Goal: Transaction & Acquisition: Obtain resource

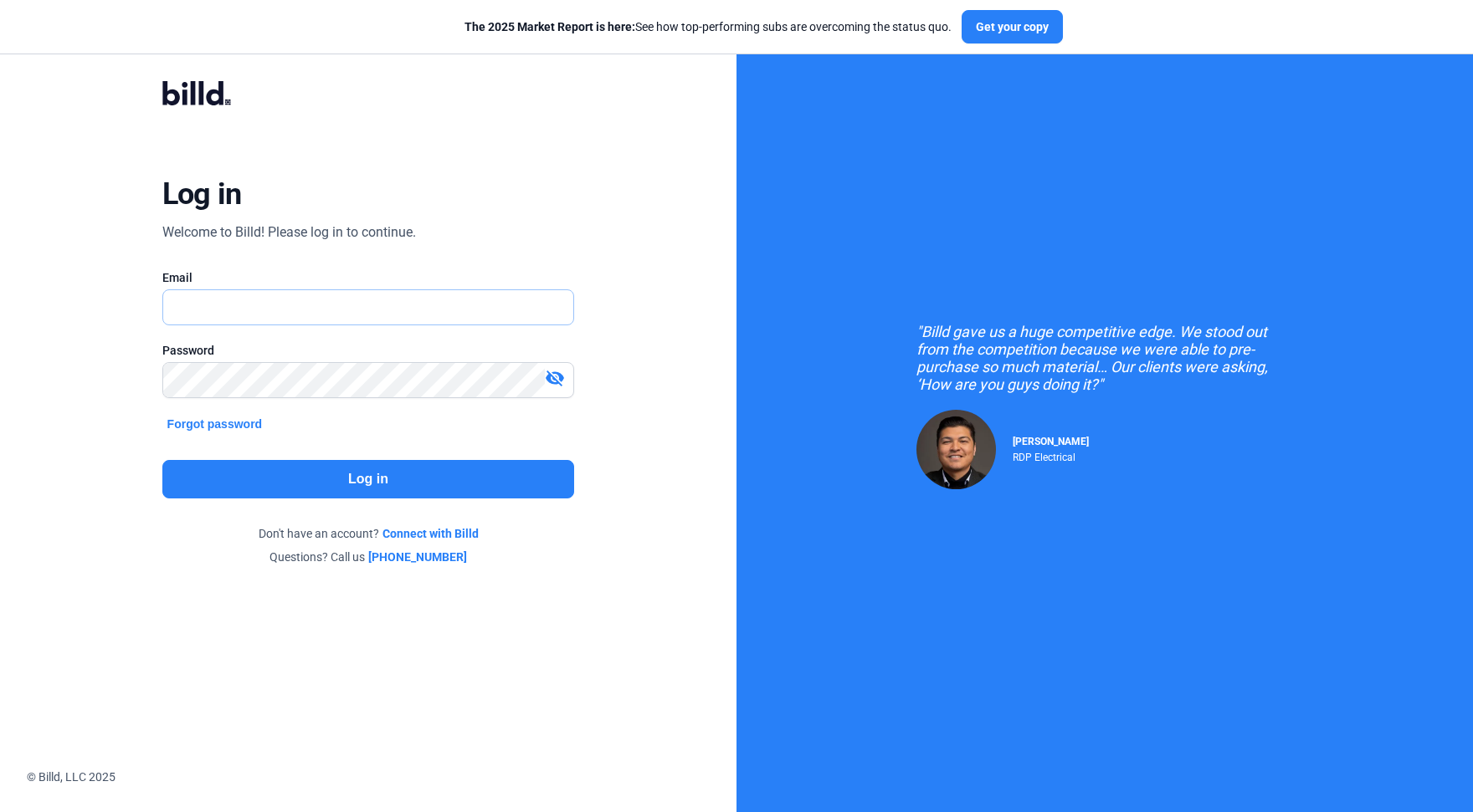
click at [316, 322] on input "text" at bounding box center [359, 307] width 393 height 34
type input "[EMAIL_ADDRESS][DOMAIN_NAME]"
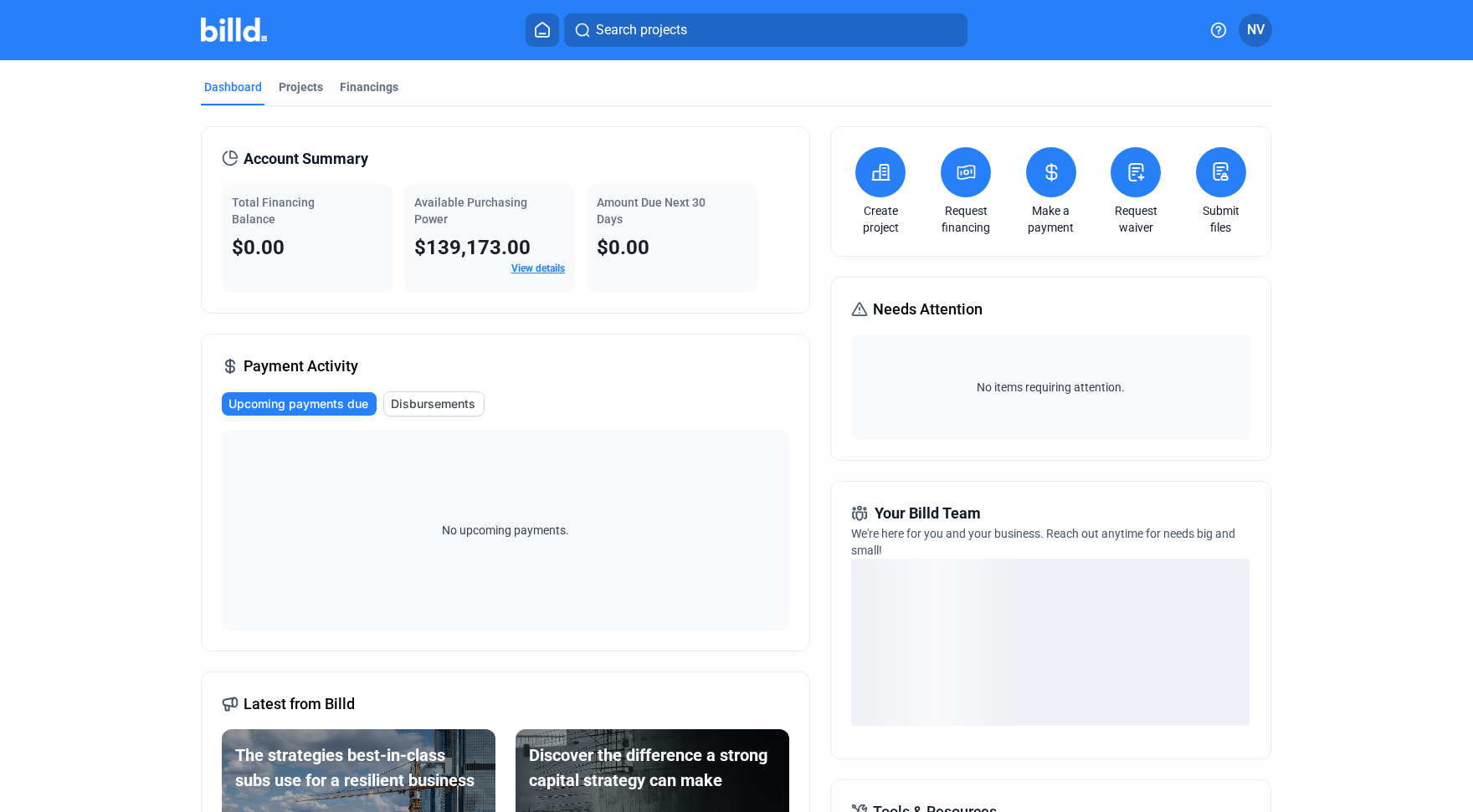
click at [531, 272] on link "View details" at bounding box center [538, 269] width 54 height 12
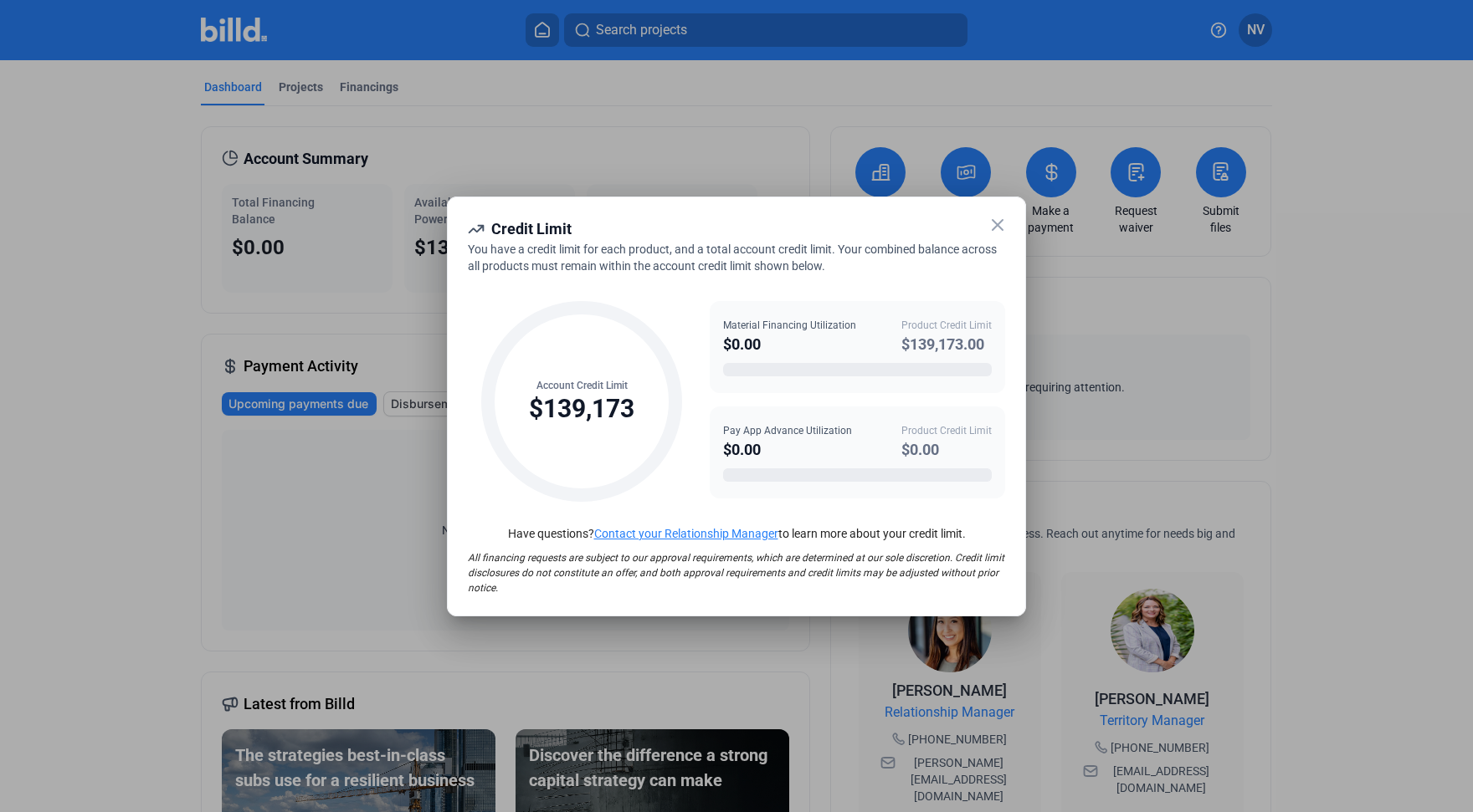
click at [1001, 228] on icon at bounding box center [998, 225] width 10 height 10
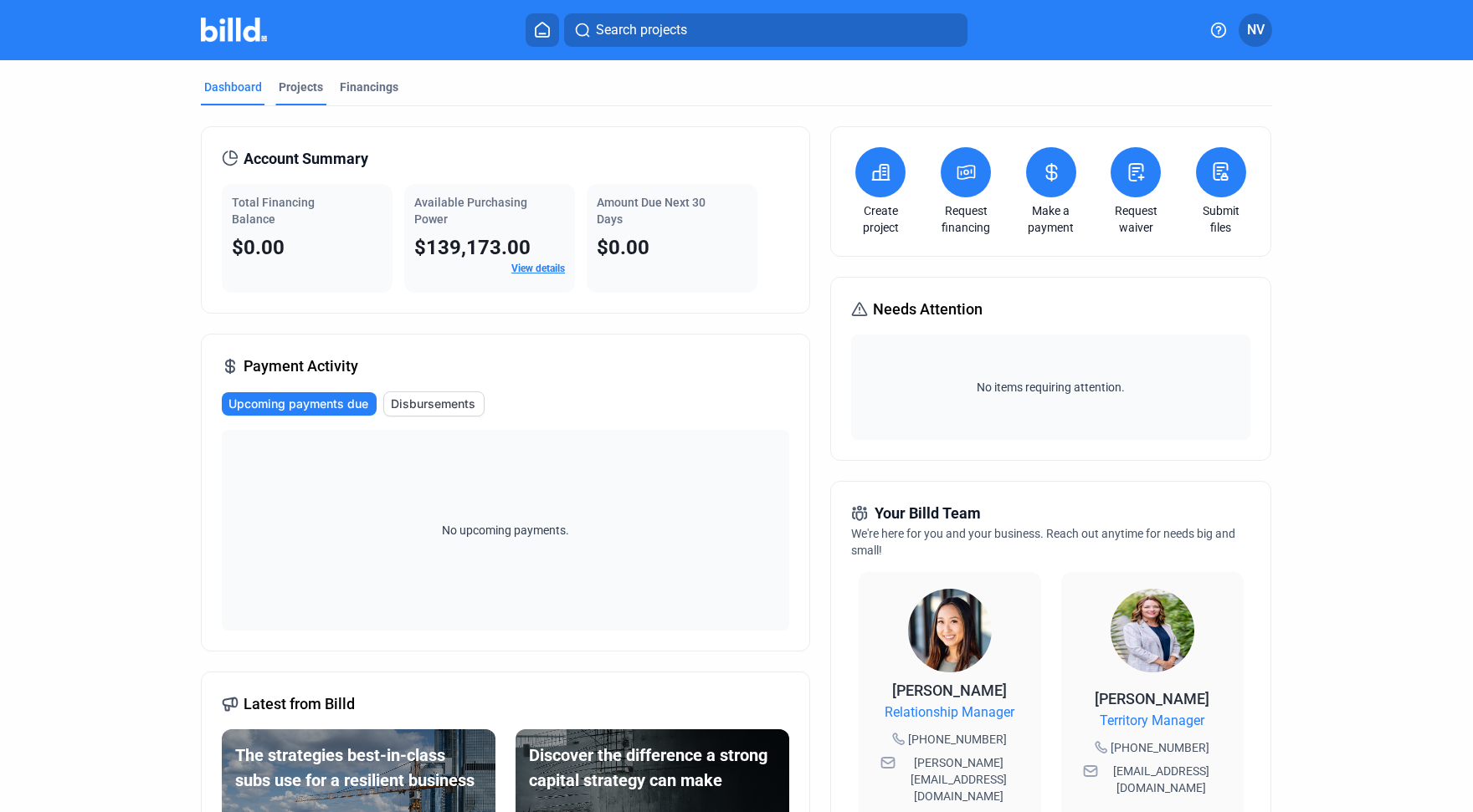
click at [305, 89] on div "Projects" at bounding box center [301, 87] width 44 height 17
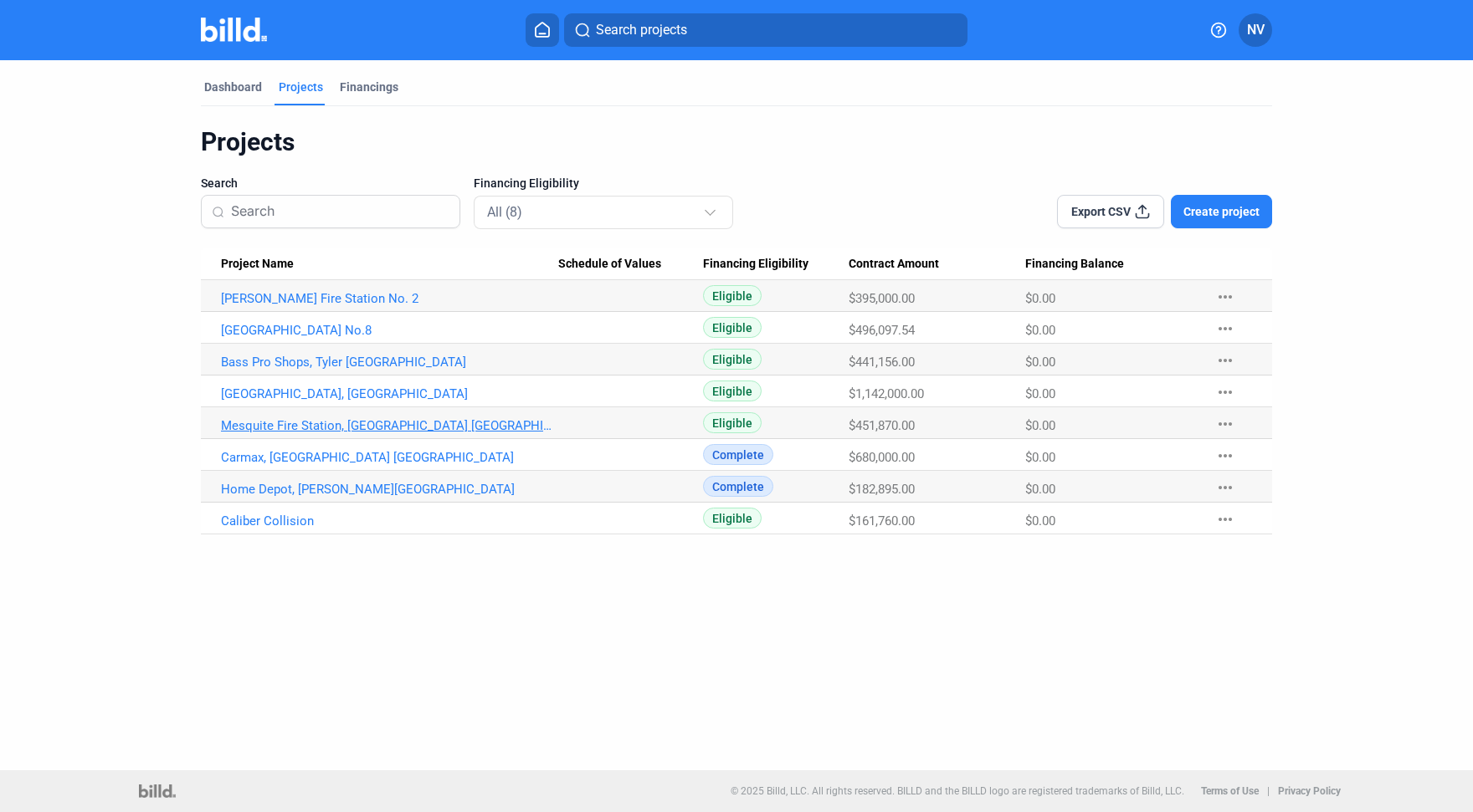
click at [371, 423] on link "Mesquite Fire Station, [GEOGRAPHIC_DATA] [GEOGRAPHIC_DATA]" at bounding box center [389, 426] width 337 height 15
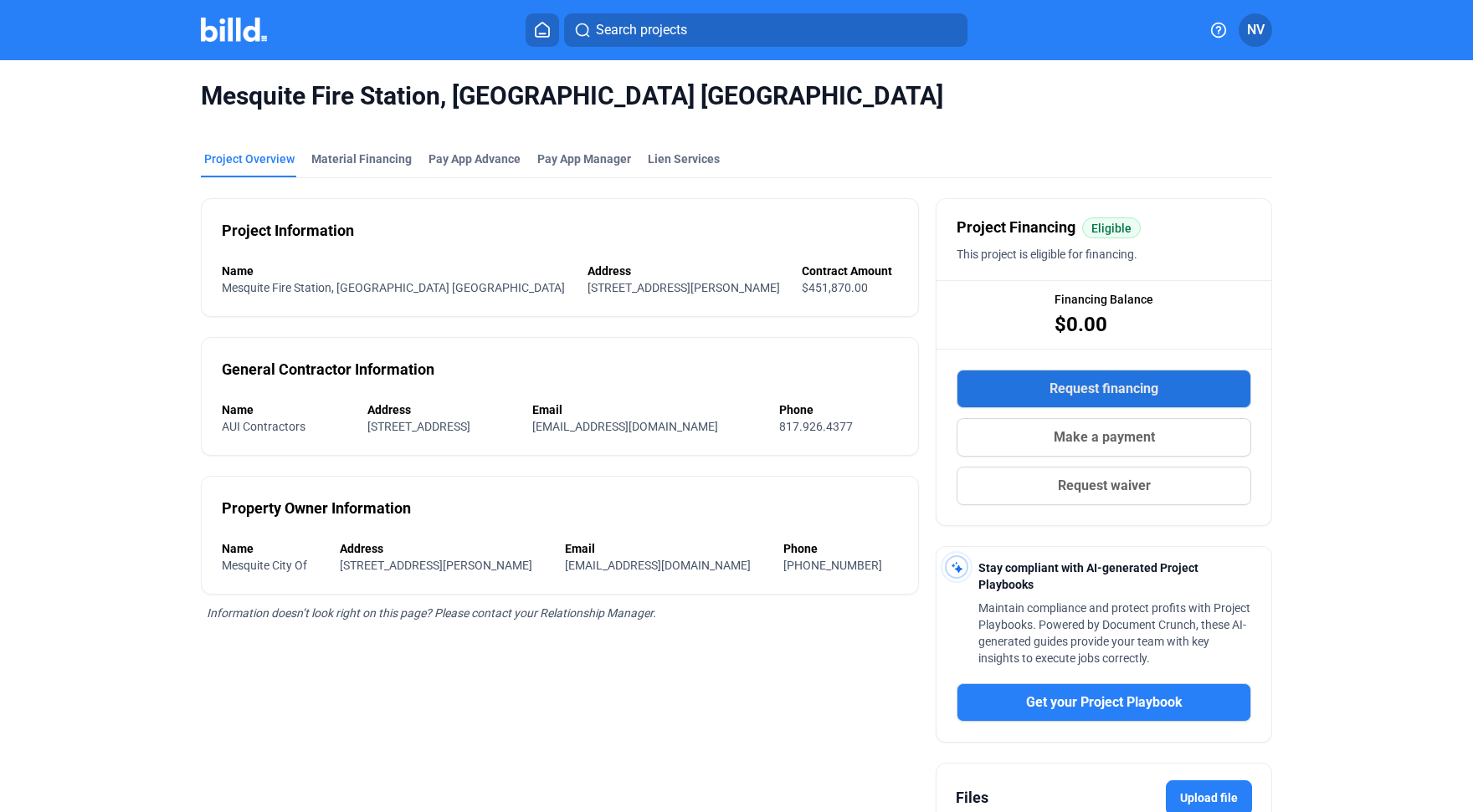
click at [1156, 385] on button "Request financing" at bounding box center [1103, 389] width 294 height 38
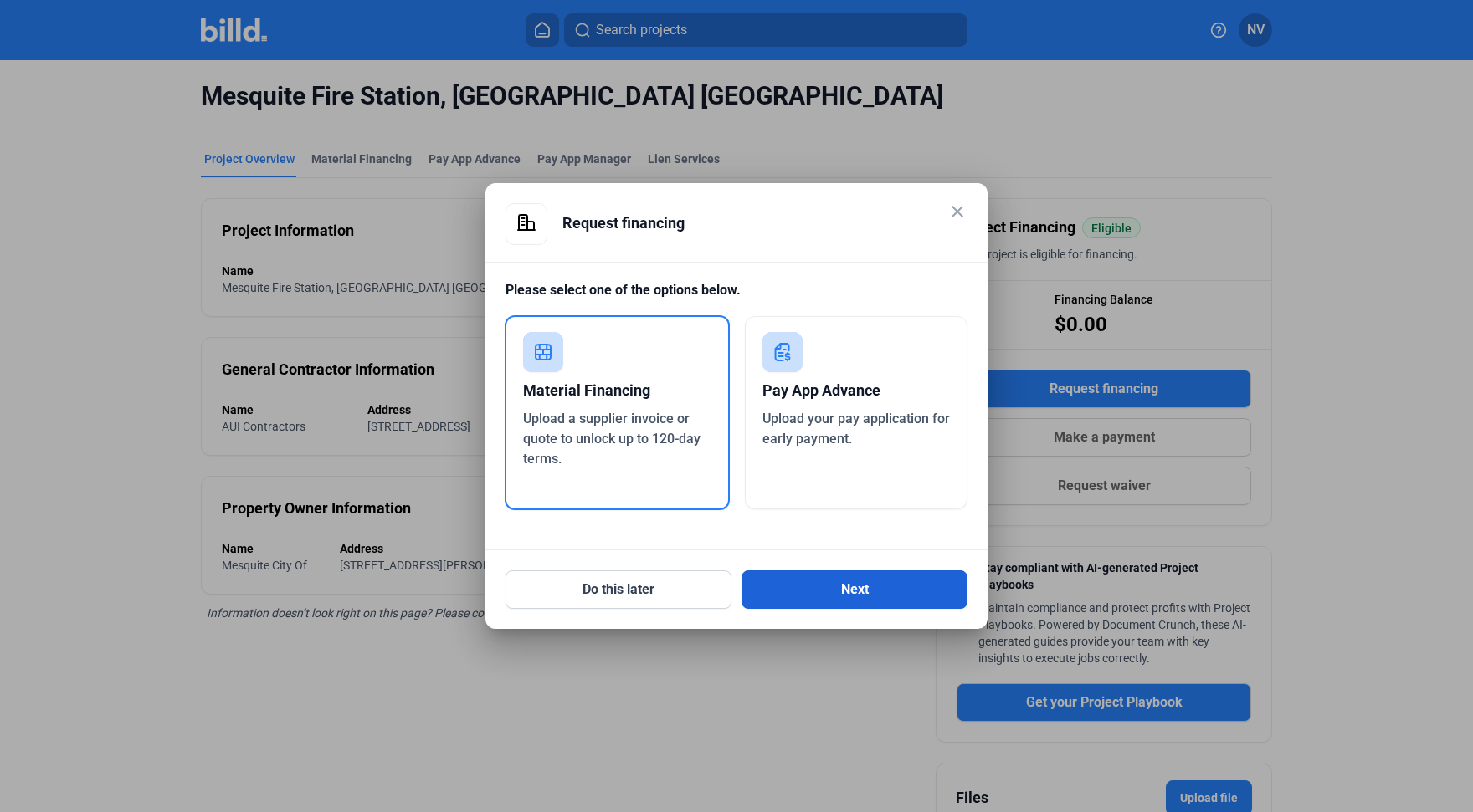
click at [834, 583] on button "Next" at bounding box center [854, 589] width 226 height 38
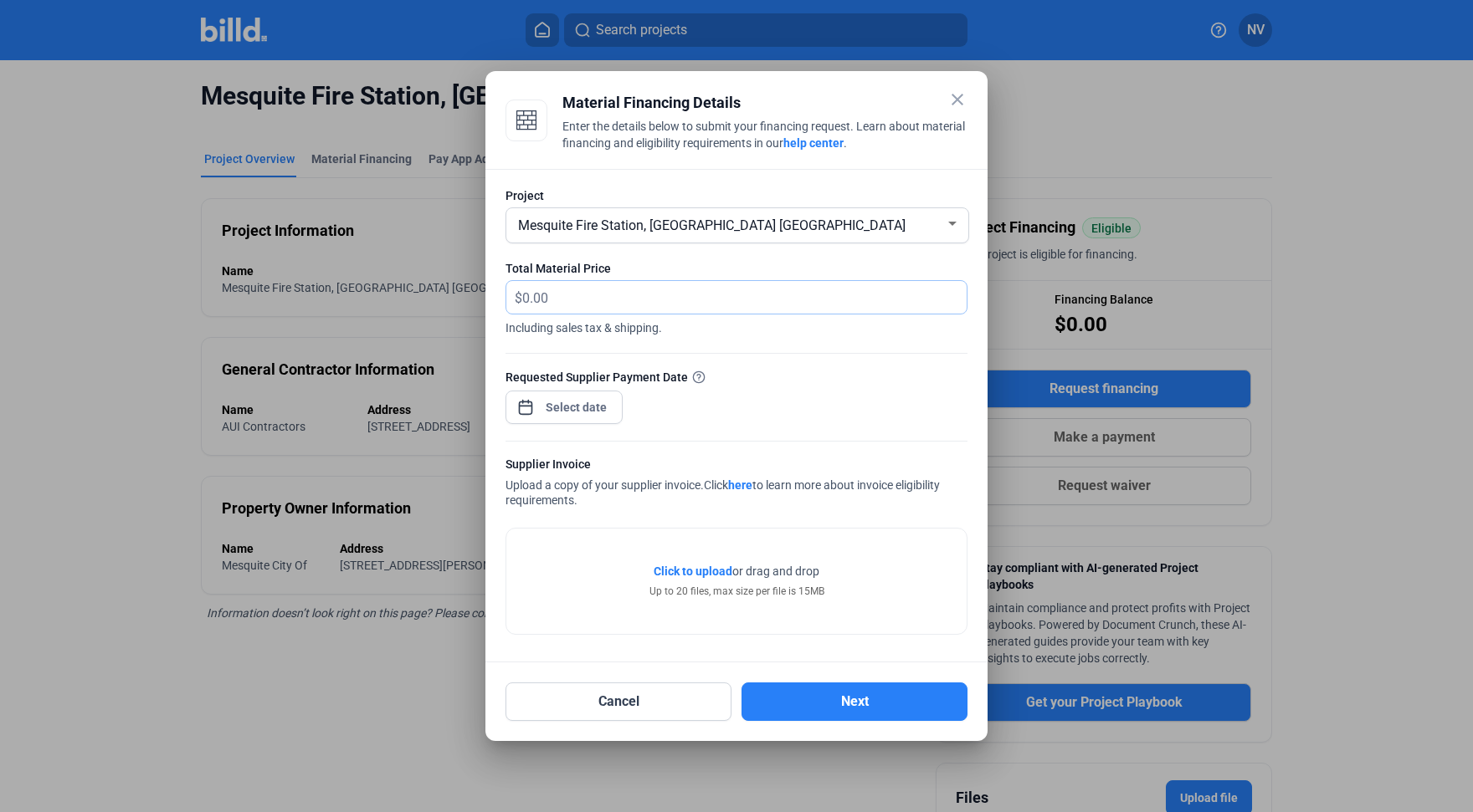
click at [754, 294] on input "text" at bounding box center [735, 298] width 425 height 32
type input "7,854"
click at [568, 411] on div "close Material Financing Details Enter the details below to submit your financi…" at bounding box center [736, 406] width 1473 height 812
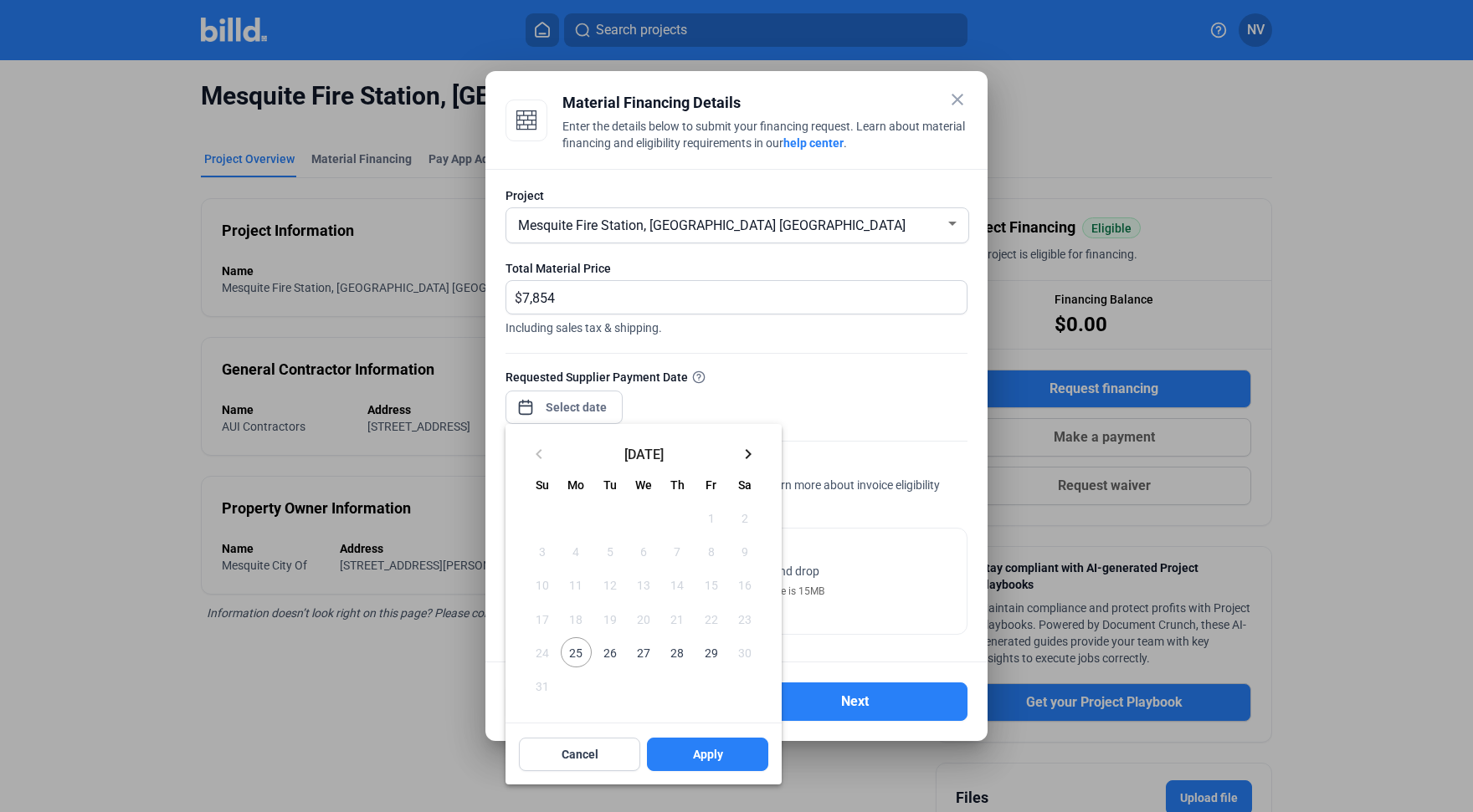
click at [591, 657] on button "25" at bounding box center [575, 652] width 33 height 33
click at [698, 758] on span "Apply" at bounding box center [707, 755] width 30 height 17
type input "[DATE]"
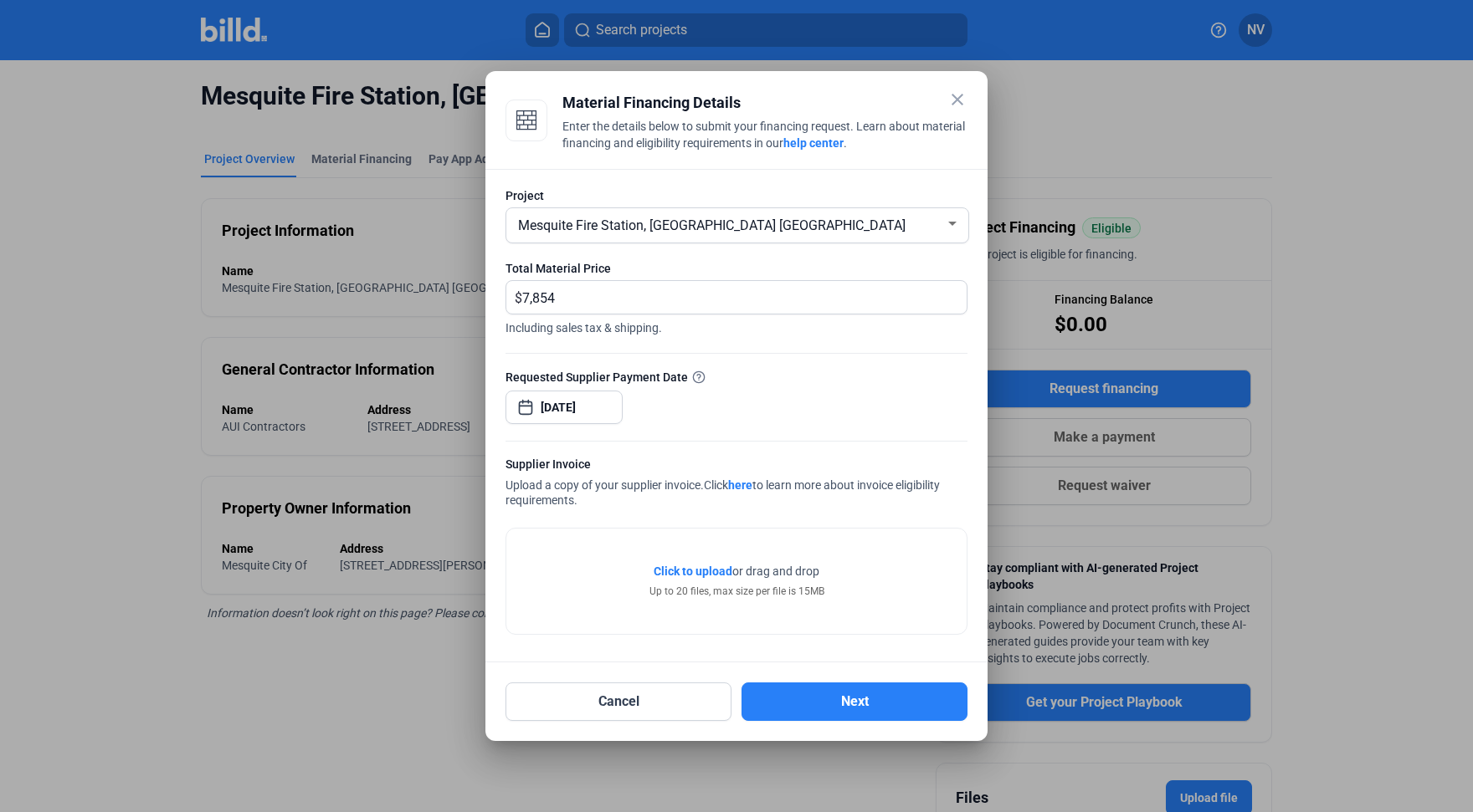
click at [719, 573] on span "Click to upload" at bounding box center [693, 571] width 79 height 14
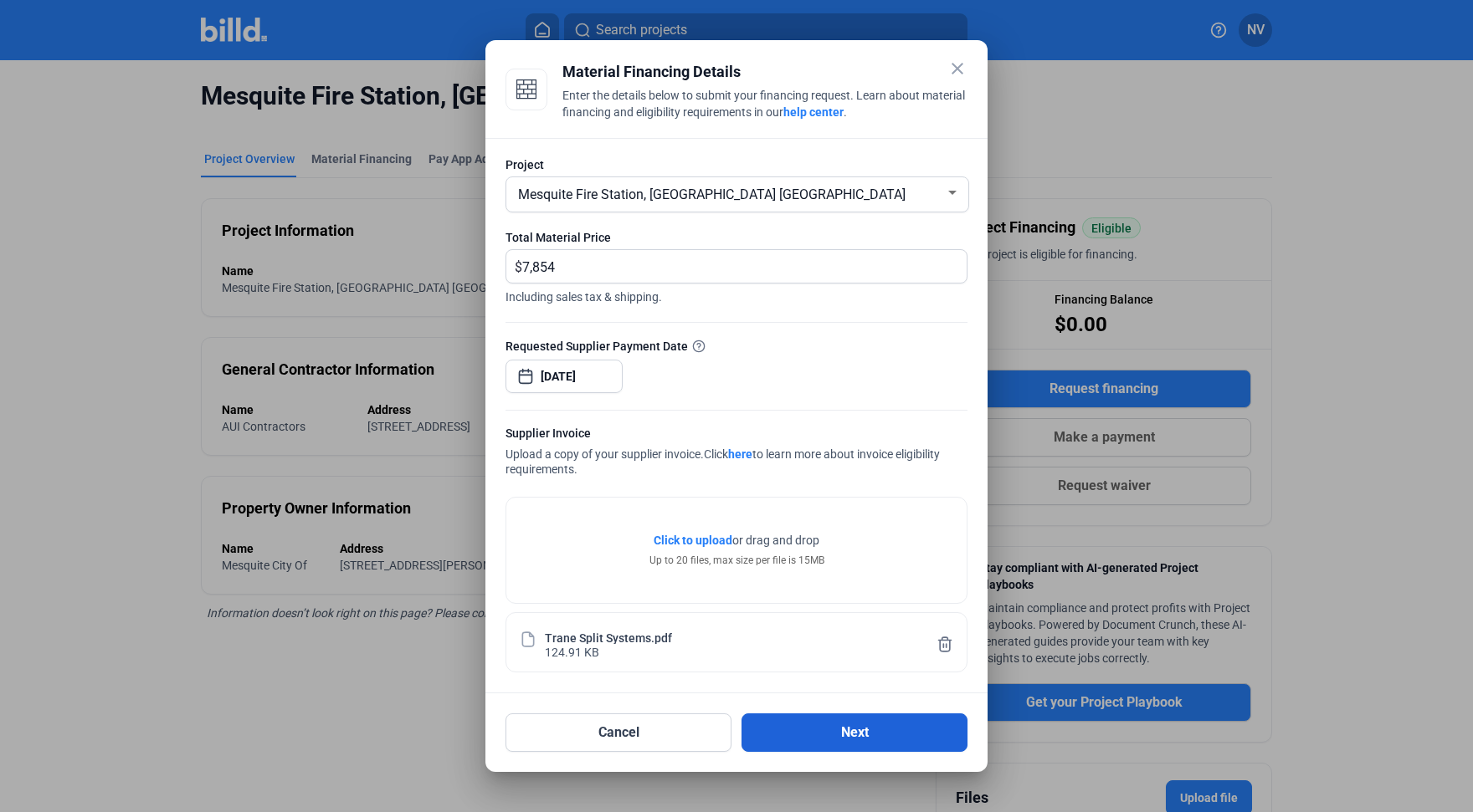
click at [826, 735] on button "Next" at bounding box center [854, 733] width 226 height 38
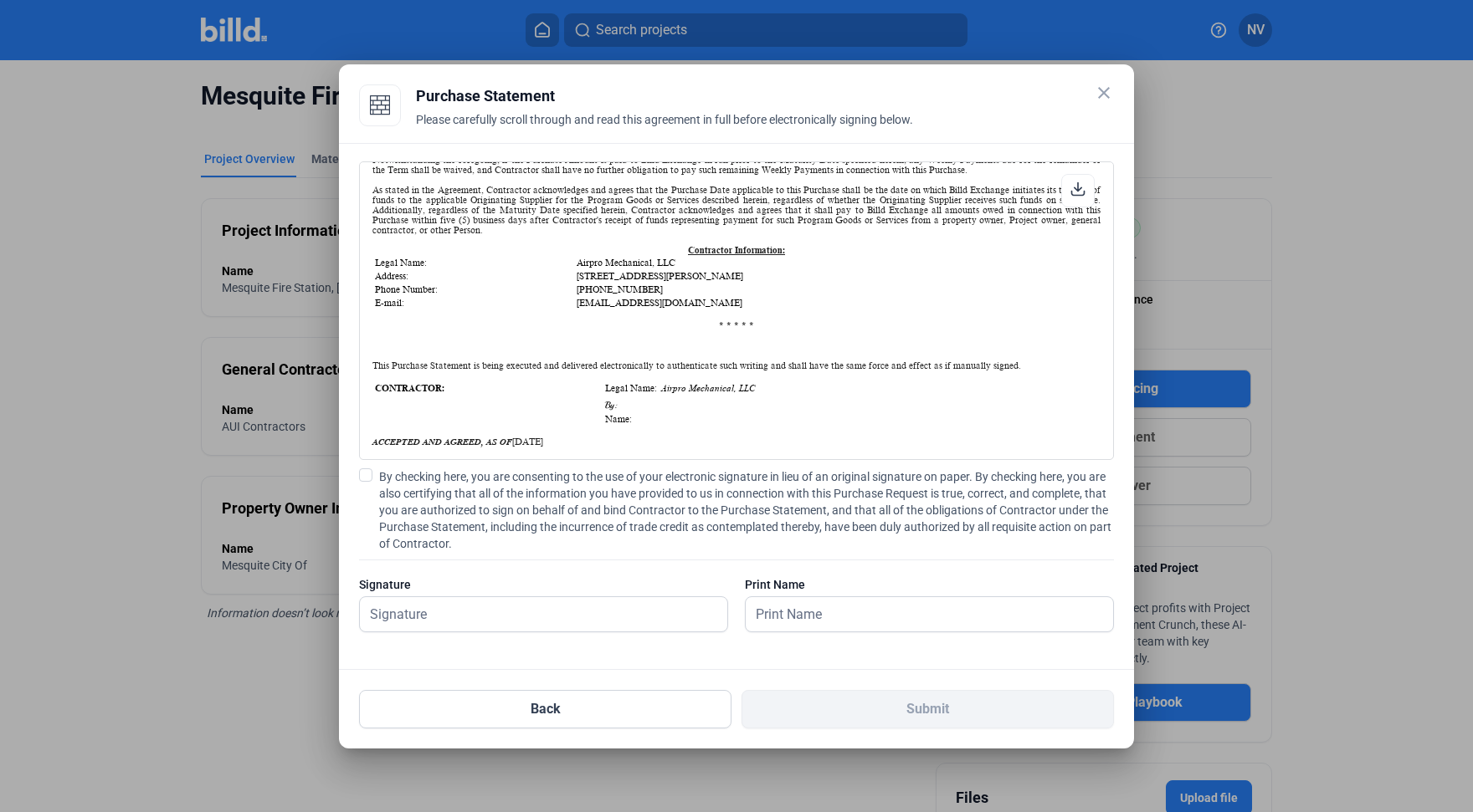
scroll to position [418, 0]
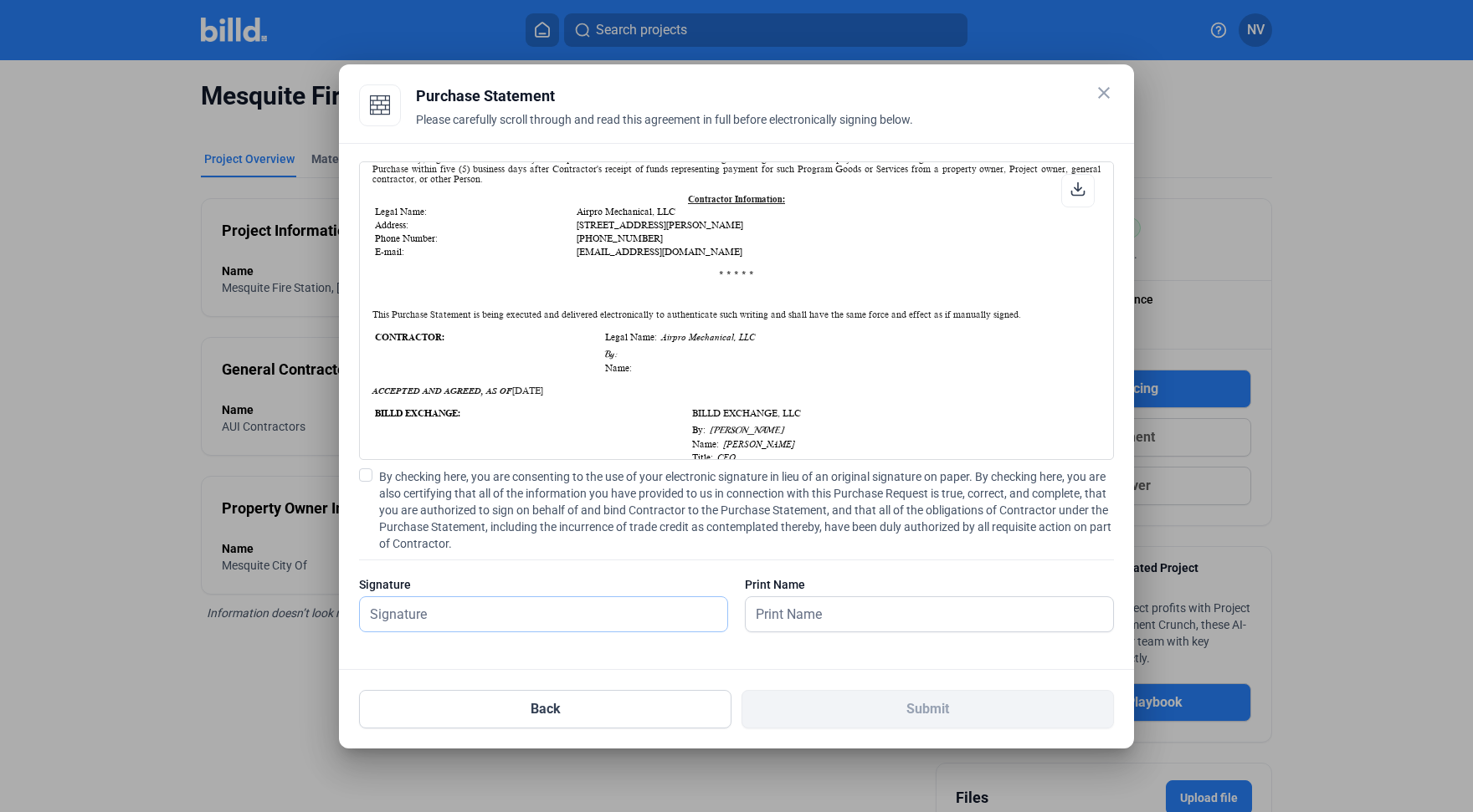
click at [633, 625] on input "text" at bounding box center [534, 614] width 349 height 34
type input "[PERSON_NAME]"
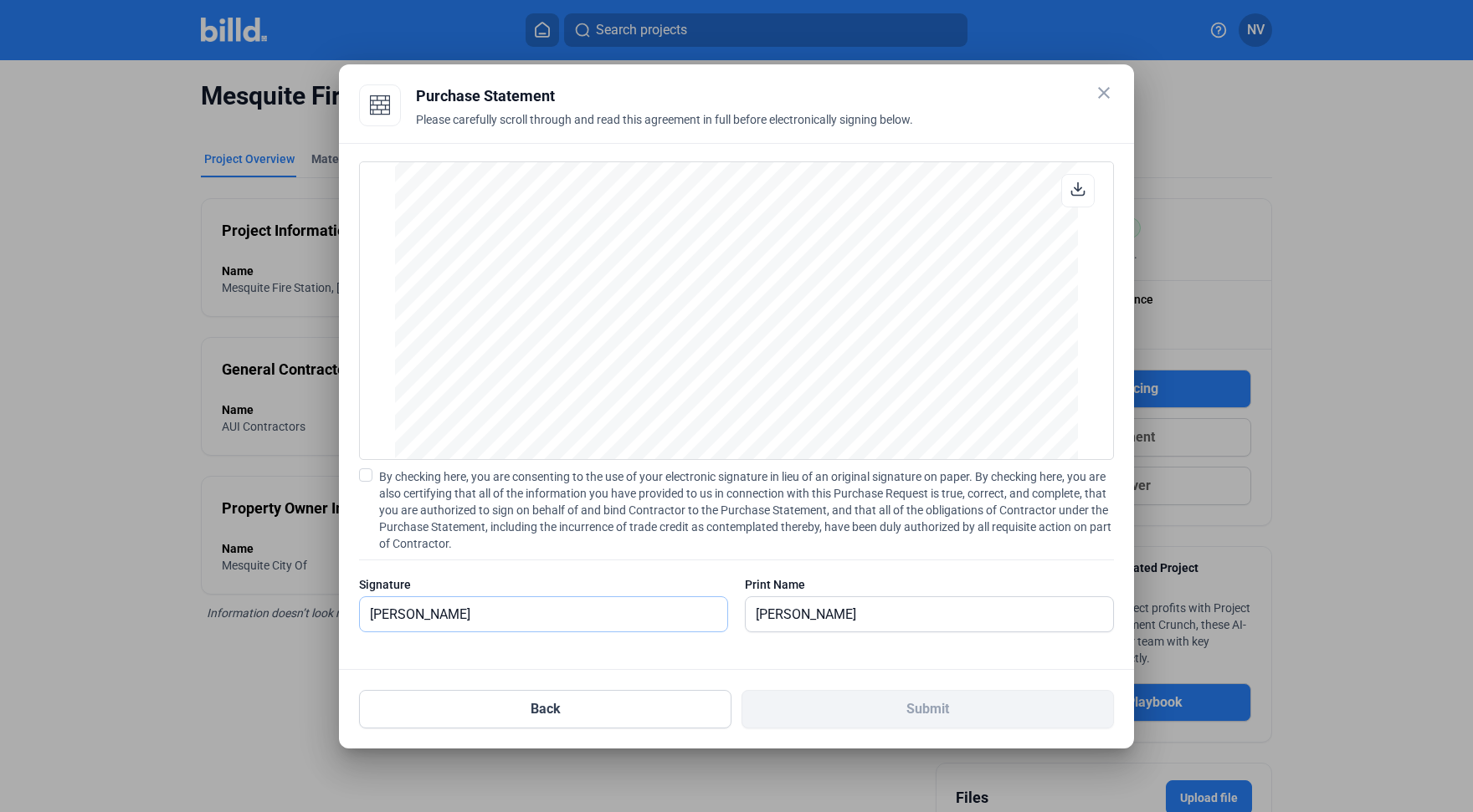
scroll to position [1765, 0]
click at [846, 577] on div "Print Name" at bounding box center [929, 585] width 370 height 17
click at [852, 613] on input "[PERSON_NAME]" at bounding box center [929, 614] width 368 height 34
click at [552, 622] on input "[PERSON_NAME]" at bounding box center [544, 614] width 368 height 34
click at [946, 676] on div "Back Submit" at bounding box center [736, 699] width 755 height 59
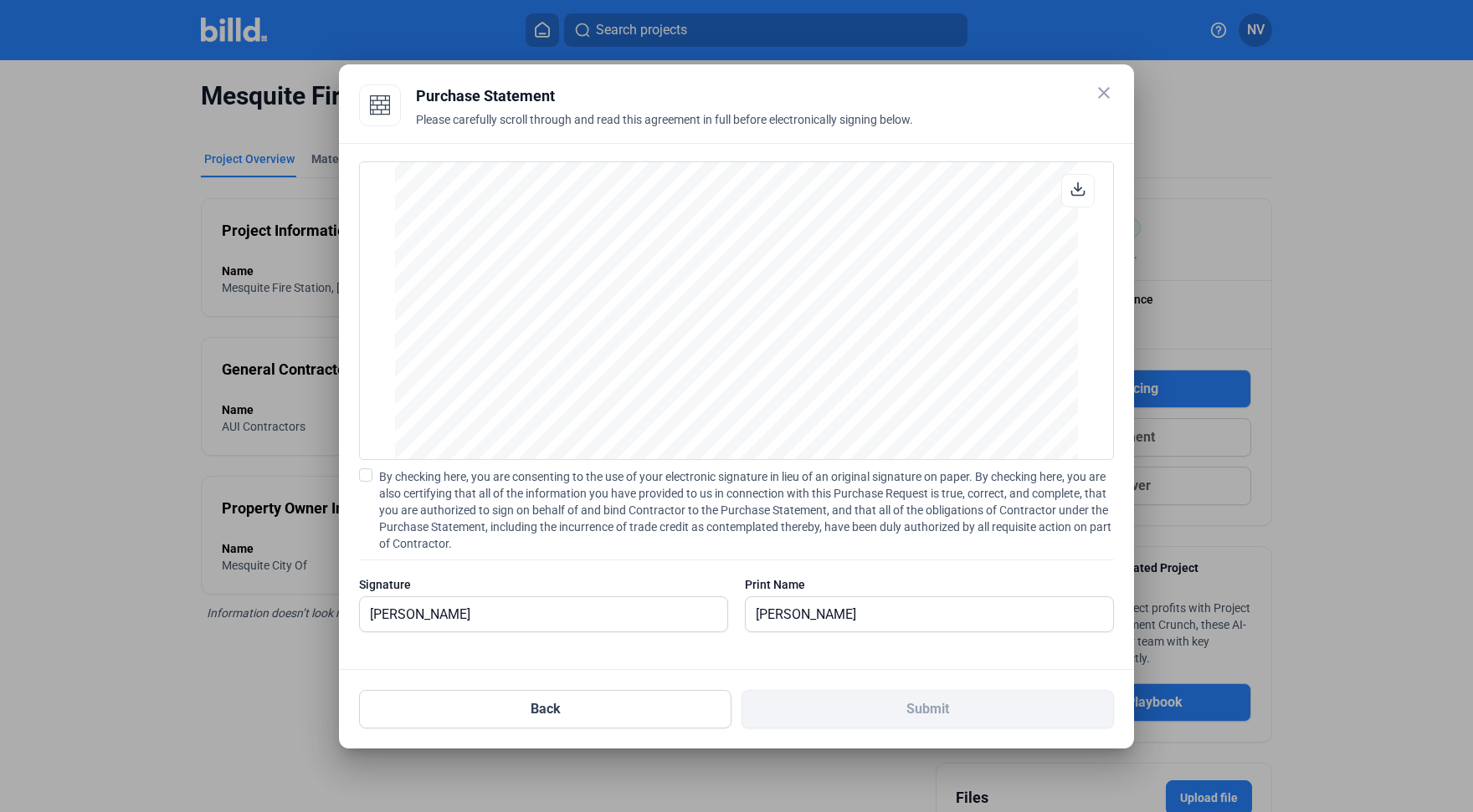
scroll to position [1171, 0]
click at [504, 612] on input "[PERSON_NAME]" at bounding box center [534, 614] width 349 height 34
drag, startPoint x: 504, startPoint y: 618, endPoint x: 292, endPoint y: 604, distance: 212.5
click at [292, 604] on div "close Purchase Statement Please carefully scroll through and read this agreemen…" at bounding box center [736, 406] width 1473 height 812
type input "[PERSON_NAME]"
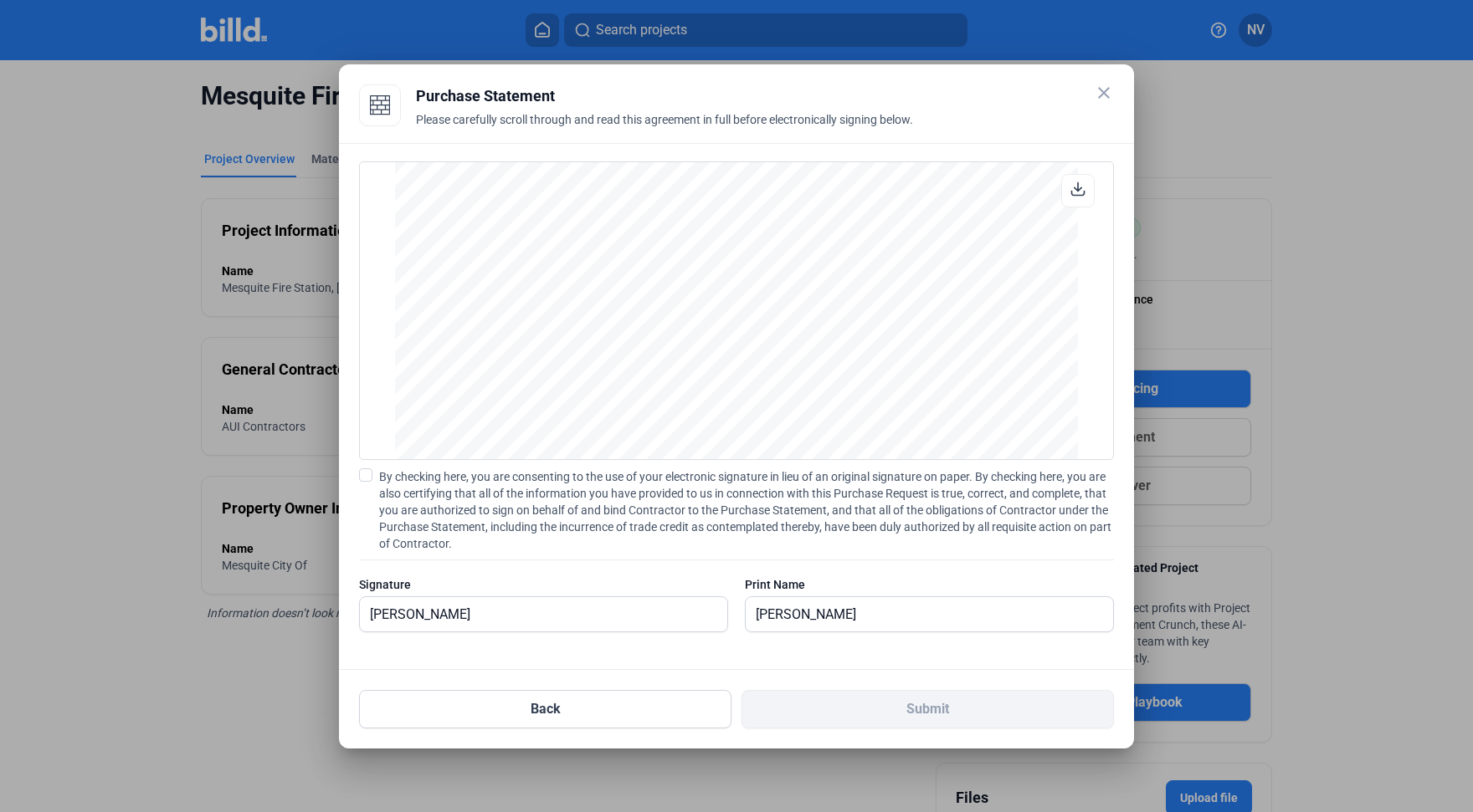
click at [984, 582] on div "Print Name" at bounding box center [929, 585] width 370 height 17
drag, startPoint x: 880, startPoint y: 621, endPoint x: 518, endPoint y: 608, distance: 362.2
click at [518, 608] on div "Signature [PERSON_NAME] Print Name [PERSON_NAME]" at bounding box center [736, 612] width 755 height 72
type input "[PERSON_NAME]"
drag, startPoint x: 697, startPoint y: 556, endPoint x: 719, endPoint y: 568, distance: 25.1
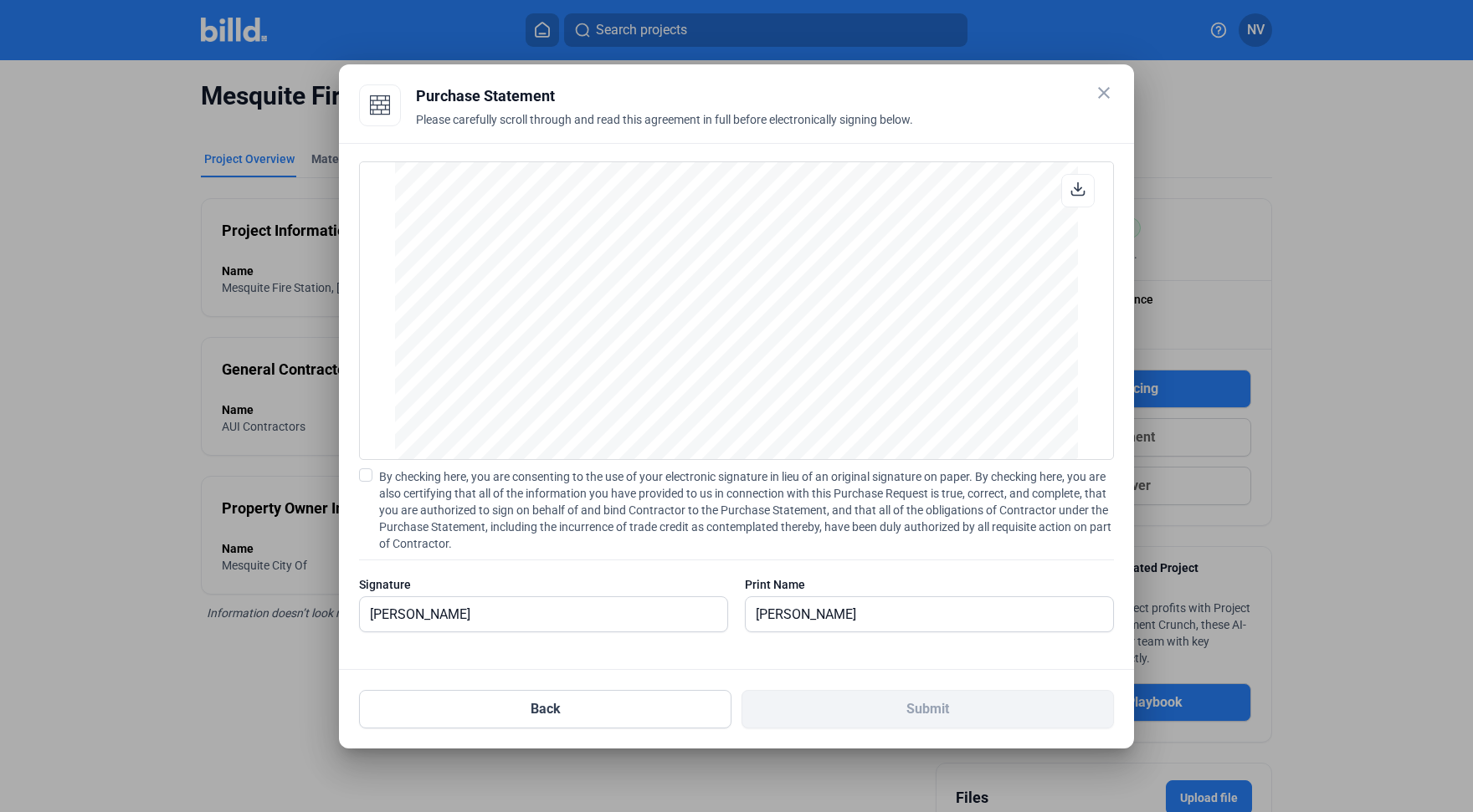
click at [702, 555] on div "By checking here, you are consenting to the use of your electronic signature in…" at bounding box center [736, 559] width 755 height 181
click at [365, 474] on span at bounding box center [366, 475] width 14 height 14
click at [0, 0] on input "By checking here, you are consenting to the use of your electronic signature in…" at bounding box center [0, 0] width 0 height 0
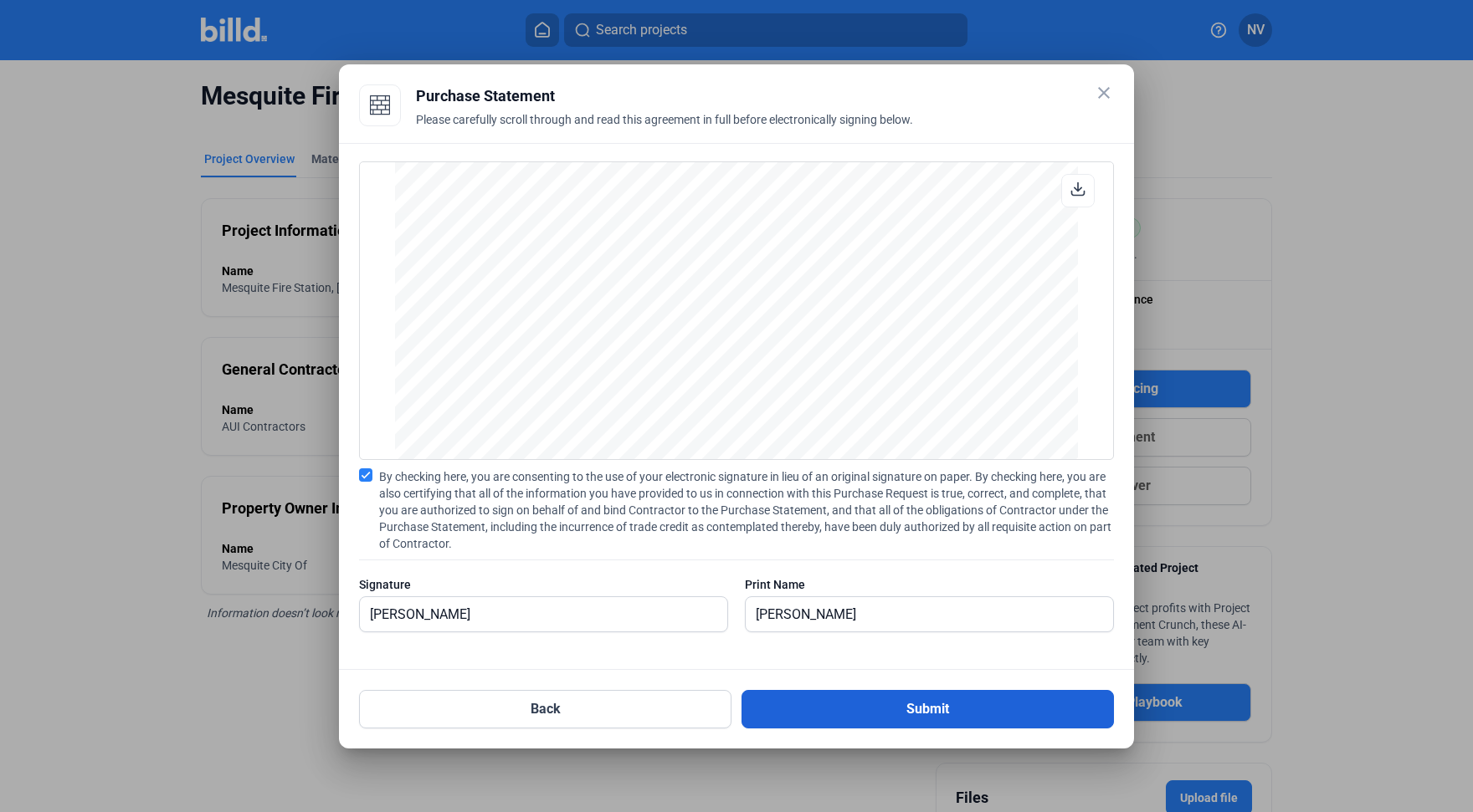
click at [999, 699] on button "Submit" at bounding box center [928, 709] width 372 height 38
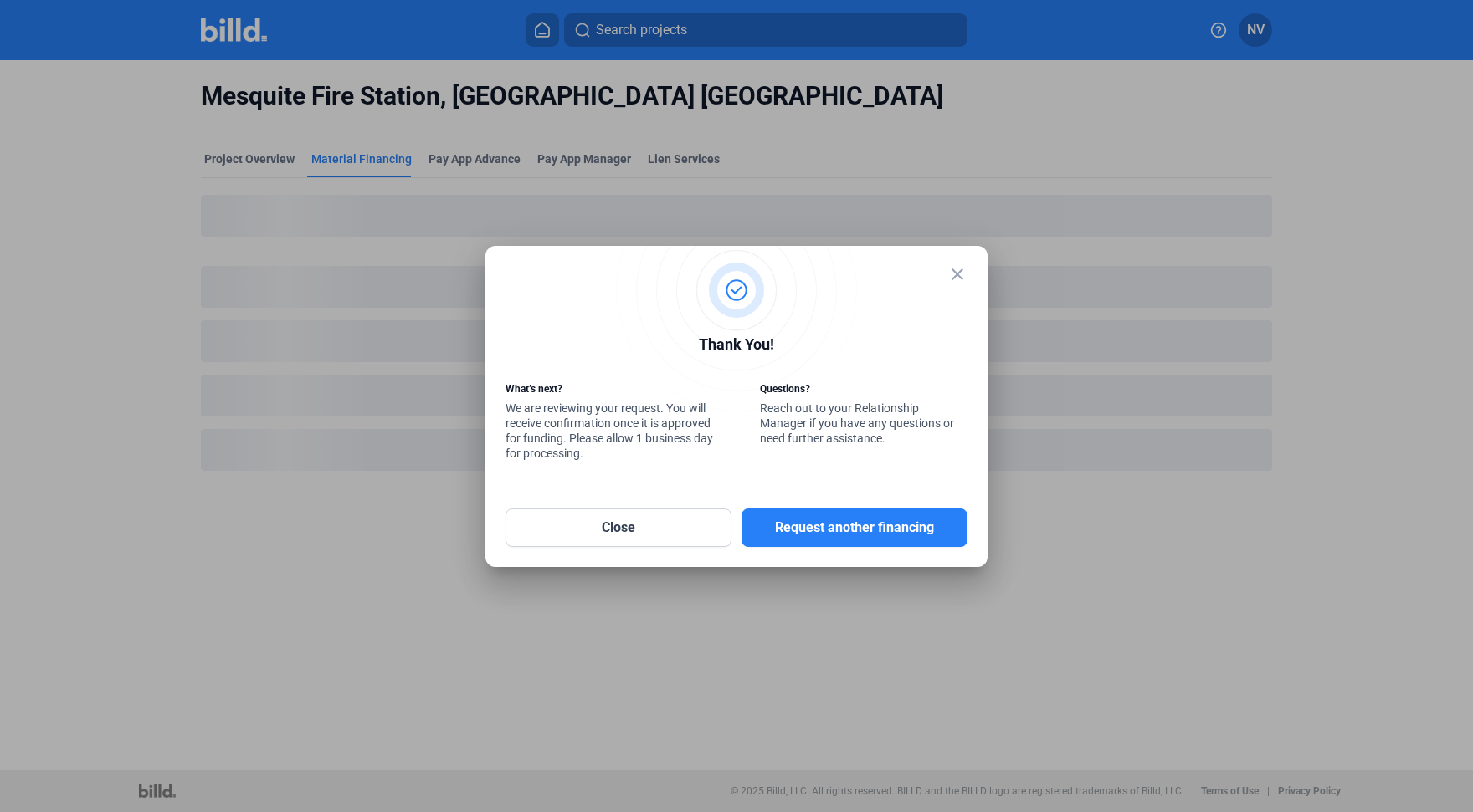
click at [958, 273] on mat-icon "close" at bounding box center [958, 275] width 20 height 20
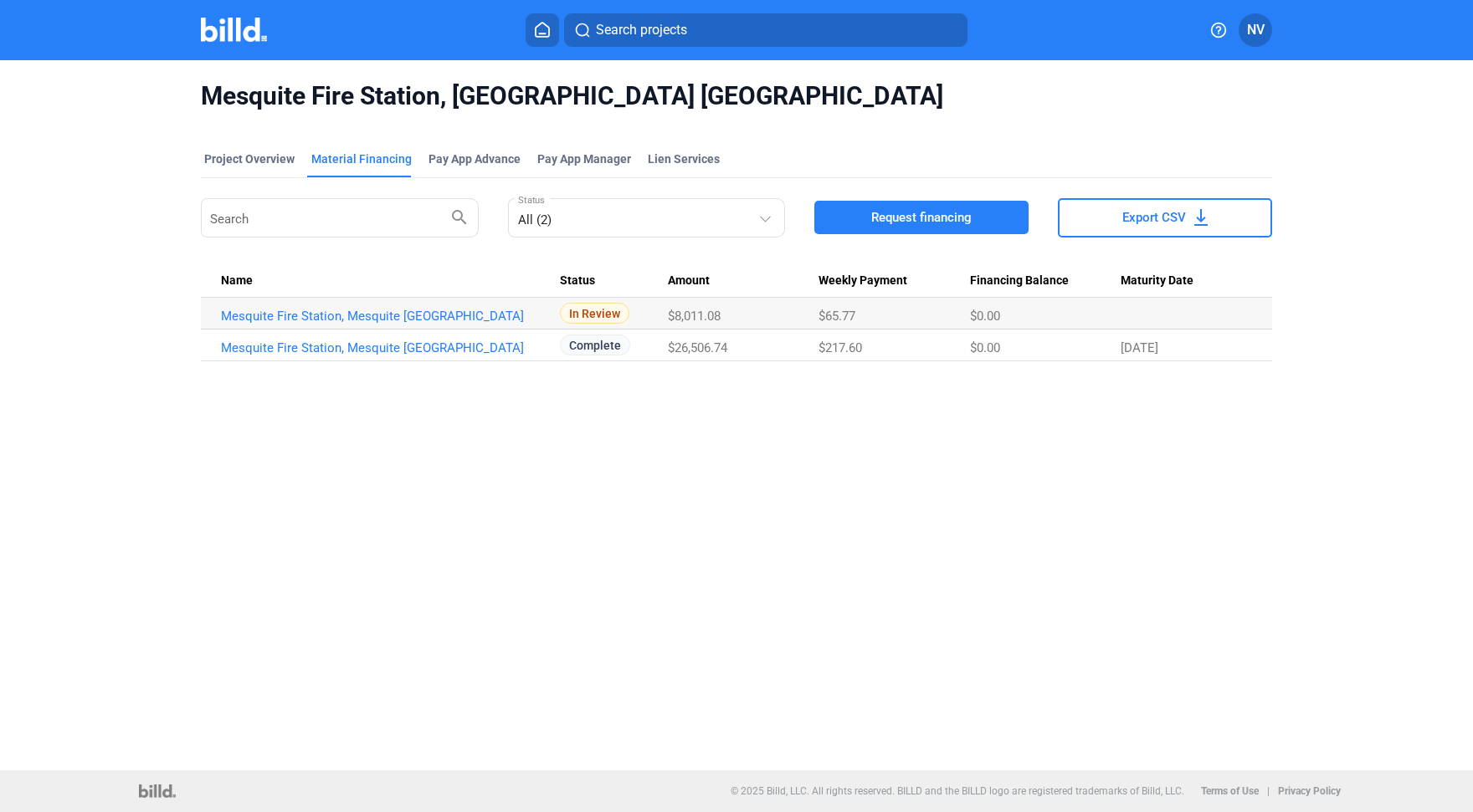
click at [874, 447] on div "Mesquite Fire Station, [GEOGRAPHIC_DATA] [GEOGRAPHIC_DATA] Project Overview Mat…" at bounding box center [736, 415] width 1473 height 710
click at [371, 447] on div "Mesquite Fire Station, [GEOGRAPHIC_DATA] [GEOGRAPHIC_DATA] Project Overview Mat…" at bounding box center [736, 415] width 1473 height 710
click at [919, 448] on div "Mesquite Fire Station, [GEOGRAPHIC_DATA] [GEOGRAPHIC_DATA] Project Overview Mat…" at bounding box center [736, 415] width 1473 height 710
drag, startPoint x: 1359, startPoint y: 199, endPoint x: 1369, endPoint y: 190, distance: 13.5
click at [1359, 200] on div "Mesquite Fire Station, [GEOGRAPHIC_DATA] [GEOGRAPHIC_DATA] Project Overview Mat…" at bounding box center [736, 415] width 1473 height 710
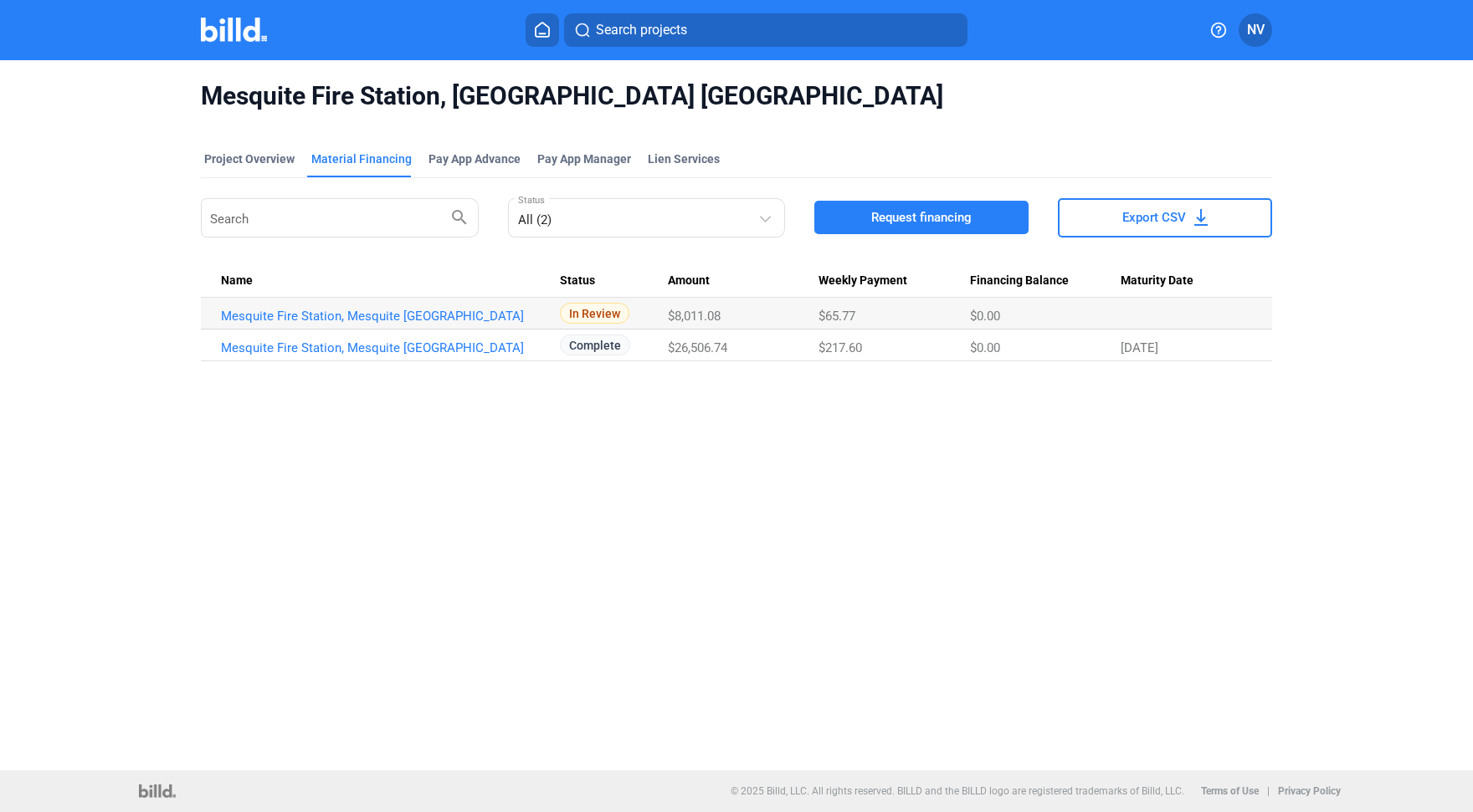
drag, startPoint x: 1394, startPoint y: 154, endPoint x: 1348, endPoint y: 157, distance: 46.1
click at [1395, 154] on div "Mesquite Fire Station, [GEOGRAPHIC_DATA] [GEOGRAPHIC_DATA] Project Overview Mat…" at bounding box center [736, 415] width 1473 height 710
